Goal: Understand process/instructions: Learn how to perform a task or action

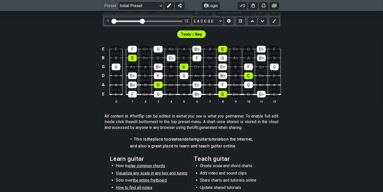
scroll to position [152, 0]
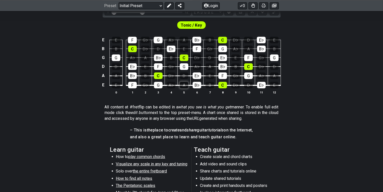
click at [183, 83] on div "A" at bounding box center [184, 85] width 9 height 7
click at [183, 85] on div "A" at bounding box center [184, 85] width 9 height 7
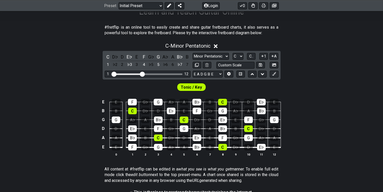
scroll to position [64, 0]
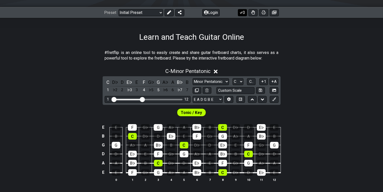
click at [242, 11] on icon at bounding box center [241, 12] width 5 height 4
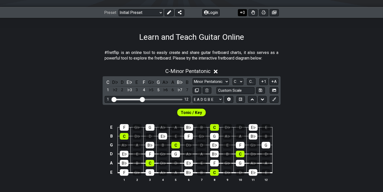
click at [242, 11] on icon at bounding box center [241, 12] width 5 height 4
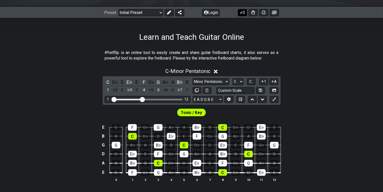
click at [242, 11] on icon at bounding box center [241, 12] width 5 height 4
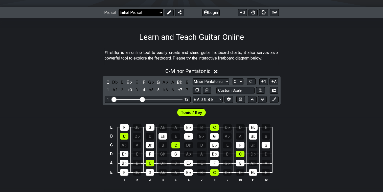
click at [160, 12] on select "Welcome to #fretflip! Initial Preset Custom Preset Minor Pentatonic Major Penta…" at bounding box center [141, 12] width 44 height 7
click at [119, 9] on select "Welcome to #fretflip! Initial Preset Custom Preset Minor Pentatonic Major Penta…" at bounding box center [141, 12] width 44 height 7
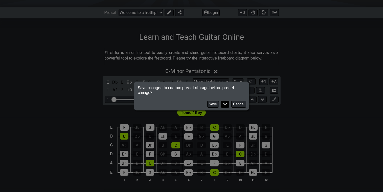
click at [223, 105] on button "No" at bounding box center [225, 104] width 9 height 7
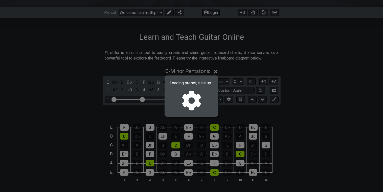
select select "/connect-pentatonic-boxes"
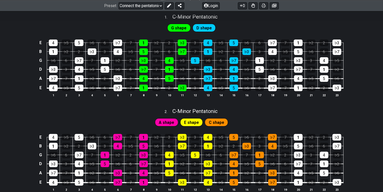
scroll to position [131, 0]
